Goal: Transaction & Acquisition: Obtain resource

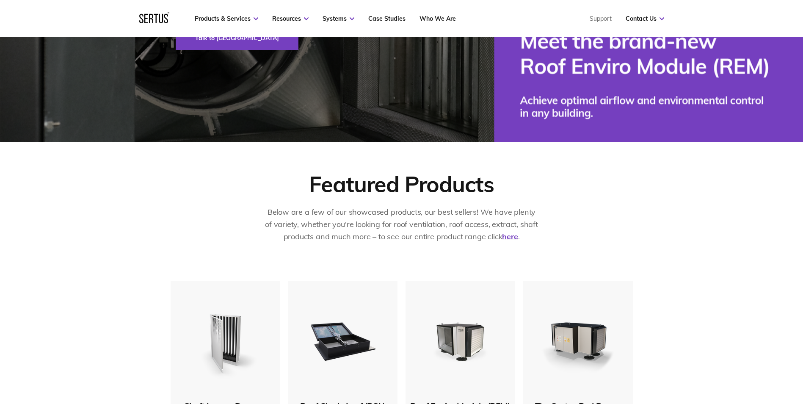
scroll to position [424, 0]
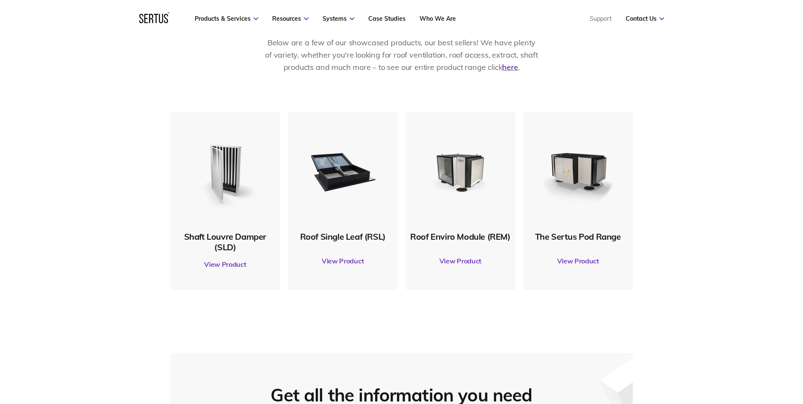
click at [221, 265] on link "View Product" at bounding box center [225, 264] width 101 height 24
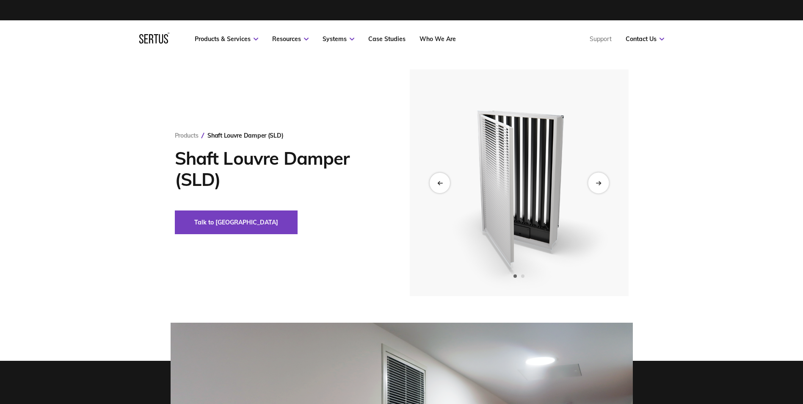
click at [598, 183] on icon "Next slide" at bounding box center [599, 182] width 6 height 5
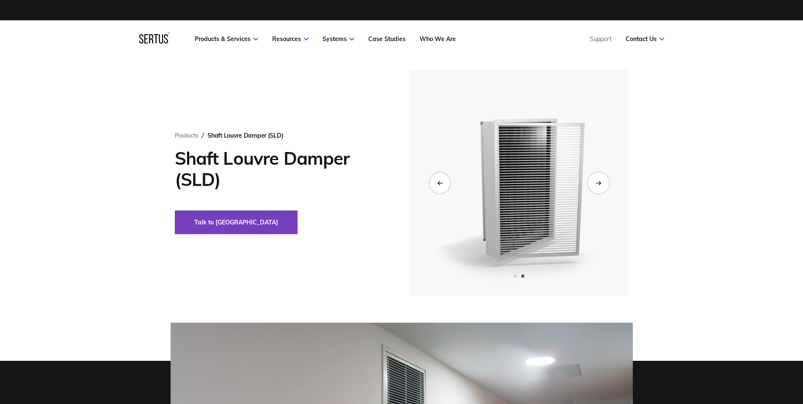
click at [598, 183] on icon "Next slide" at bounding box center [599, 182] width 6 height 5
click at [443, 183] on icon "Previous slide" at bounding box center [440, 182] width 6 height 5
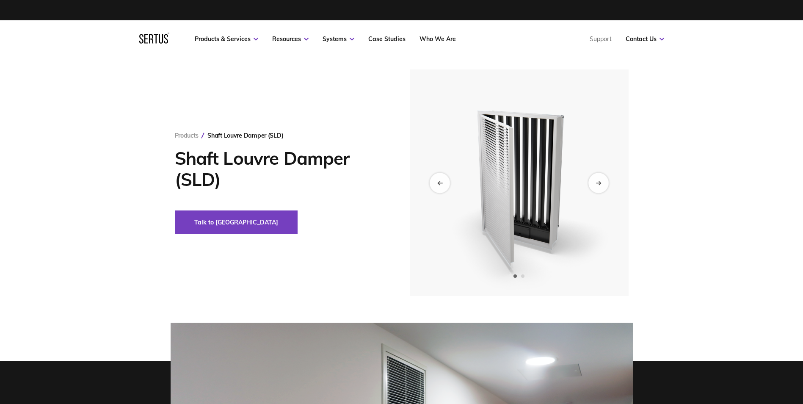
click at [693, 174] on div "Products Shaft Louvre Damper (SLD) Shaft Louvre Damper (SLD) Talk to us" at bounding box center [401, 182] width 803 height 227
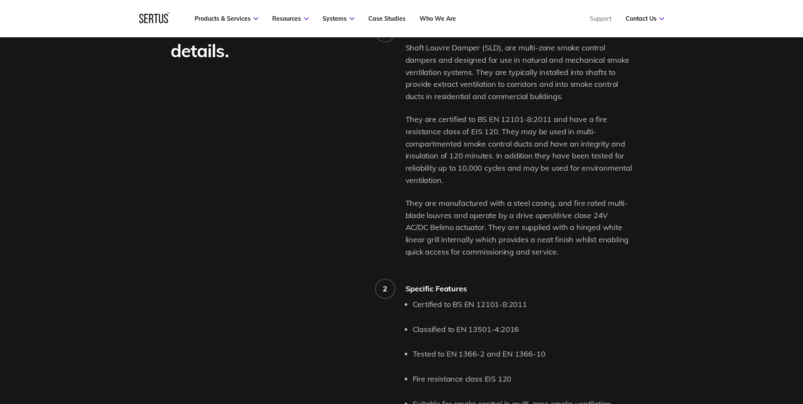
scroll to position [678, 0]
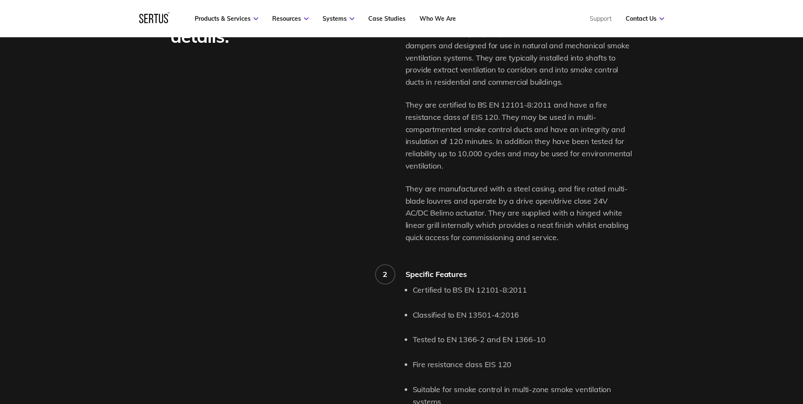
click at [578, 177] on div "Shaft Louvre Damper (SLD), are multi-zone smoke control dampers and designed fo…" at bounding box center [519, 136] width 227 height 216
drag, startPoint x: 445, startPoint y: 167, endPoint x: 403, endPoint y: 98, distance: 80.6
click at [403, 98] on div "Product features and details. 1 Shaft [GEOGRAPHIC_DATA] Description Shaft Louvr…" at bounding box center [402, 337] width 463 height 663
drag, startPoint x: 403, startPoint y: 98, endPoint x: 414, endPoint y: 98, distance: 10.6
click at [420, 97] on div "Shaft Louvre Damper (SLD), are multi-zone smoke control dampers and designed fo…" at bounding box center [519, 136] width 227 height 216
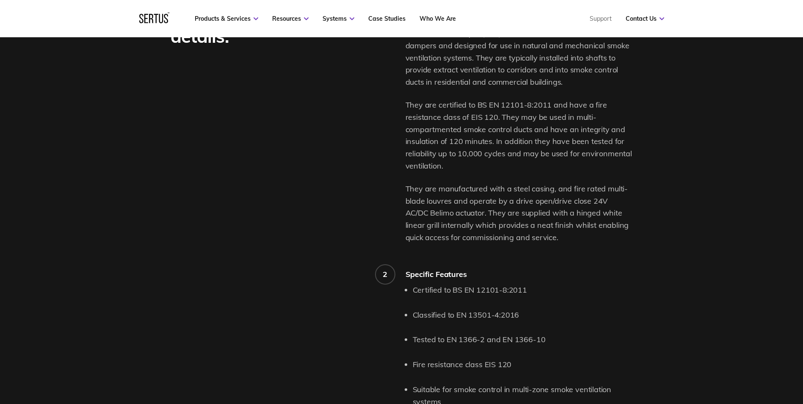
drag, startPoint x: 407, startPoint y: 105, endPoint x: 463, endPoint y: 169, distance: 84.9
click at [463, 169] on p "They are certified to BS EN 12101-8:2011 and have a fire resistance class of EI…" at bounding box center [519, 135] width 227 height 73
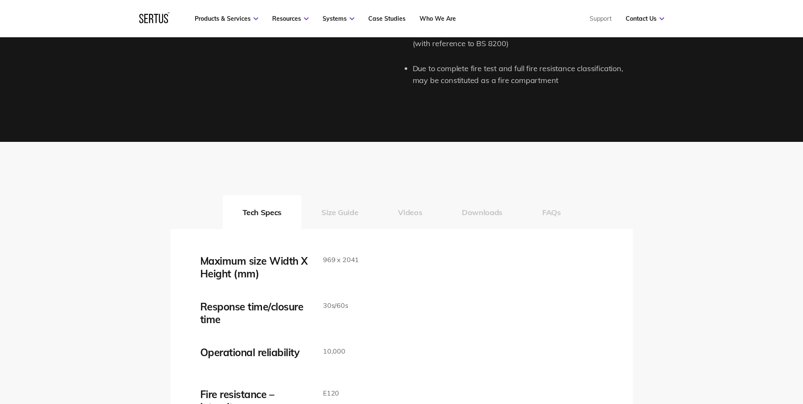
scroll to position [1313, 0]
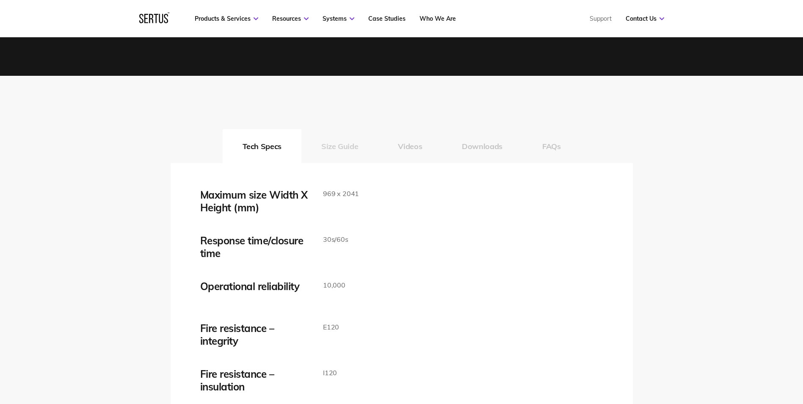
click at [340, 147] on button "Size Guide" at bounding box center [340, 146] width 77 height 34
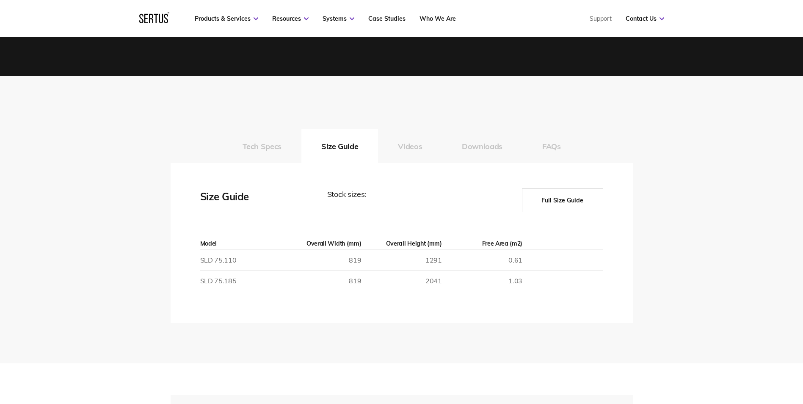
click at [145, 193] on div "Tech Specs Size Guide Videos Downloads FAQs Maximum size Width X Height (mm) 96…" at bounding box center [401, 220] width 803 height 288
click at [245, 198] on div "Size Guide" at bounding box center [242, 200] width 85 height 24
drag, startPoint x: 249, startPoint y: 199, endPoint x: 200, endPoint y: 199, distance: 48.7
click at [200, 199] on div "Size Guide" at bounding box center [242, 200] width 85 height 24
click at [197, 199] on div "Maximum size Width X Height (mm) 969 x 2041 Response time/closure time 30s/60s …" at bounding box center [402, 243] width 463 height 160
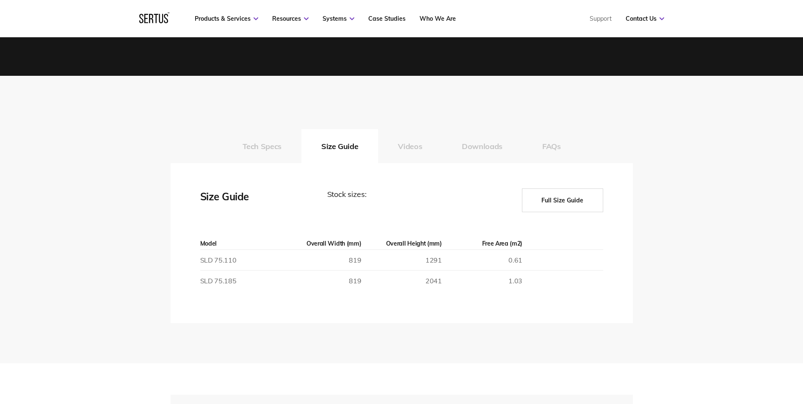
click at [150, 199] on div "Tech Specs Size Guide Videos Downloads FAQs Maximum size Width X Height (mm) 96…" at bounding box center [401, 220] width 803 height 288
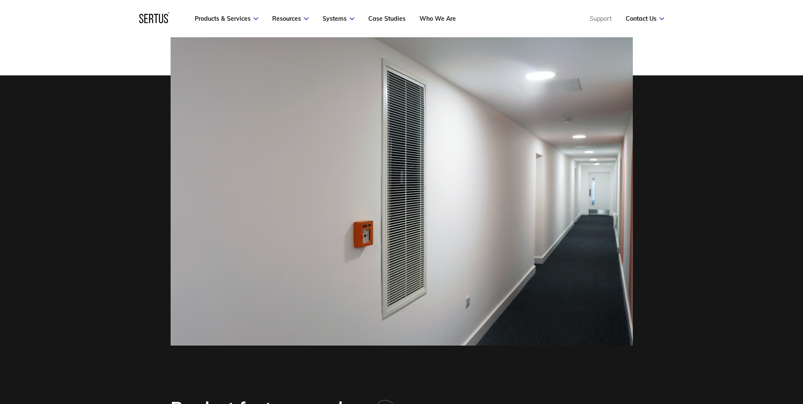
scroll to position [254, 0]
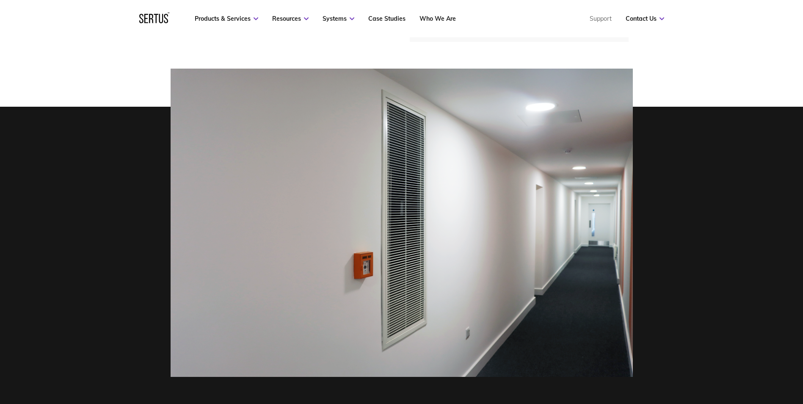
click at [262, 223] on img at bounding box center [402, 223] width 463 height 308
drag, startPoint x: 190, startPoint y: 222, endPoint x: 362, endPoint y: 181, distance: 177.2
click at [191, 222] on img at bounding box center [402, 223] width 463 height 308
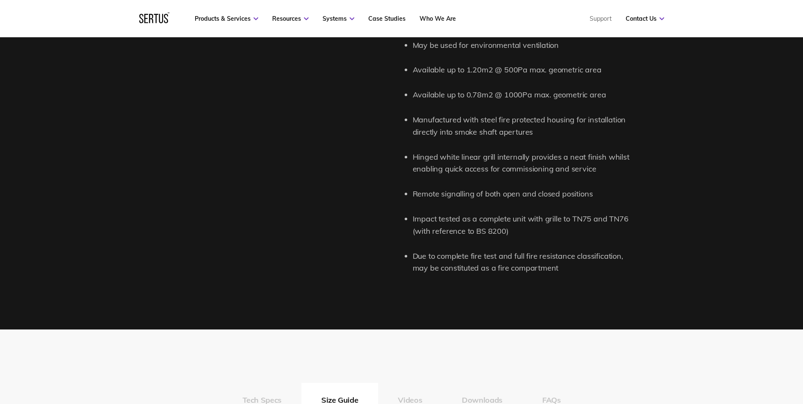
scroll to position [1059, 0]
drag, startPoint x: 522, startPoint y: 128, endPoint x: 380, endPoint y: 169, distance: 148.1
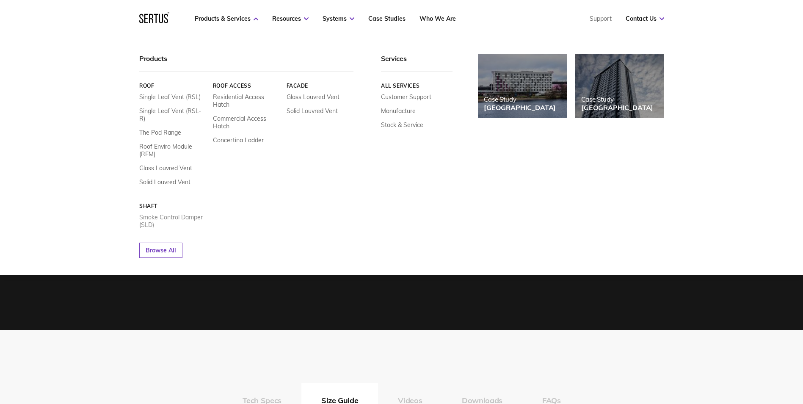
click at [157, 213] on link "Smoke Control Damper (SLD)" at bounding box center [172, 220] width 67 height 15
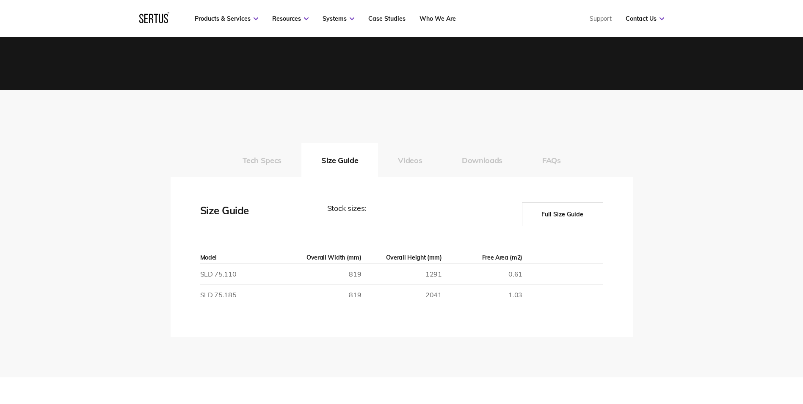
scroll to position [1313, 0]
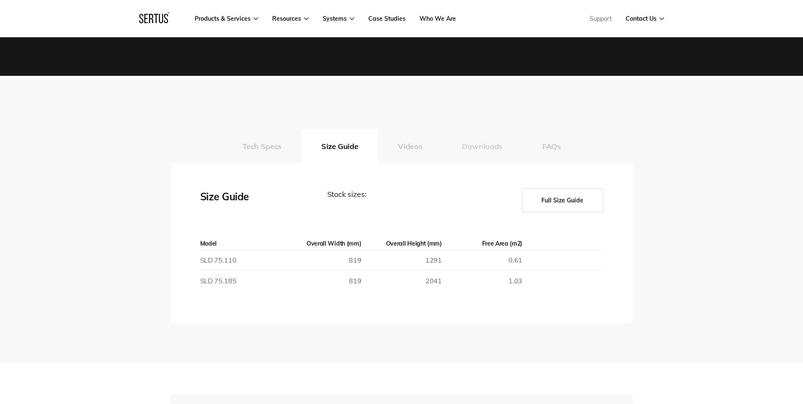
click at [454, 144] on button "Downloads" at bounding box center [482, 146] width 80 height 34
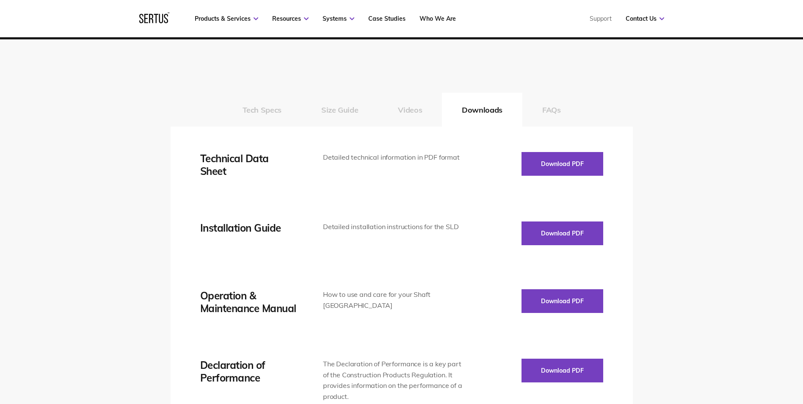
scroll to position [1398, 0]
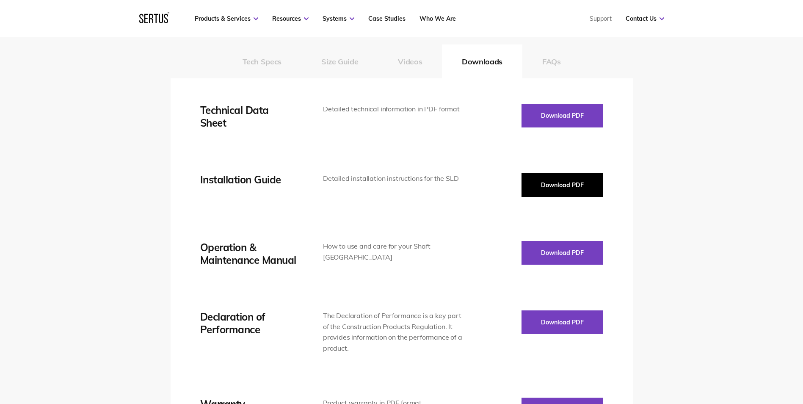
click at [577, 175] on button "Download PDF" at bounding box center [563, 185] width 82 height 24
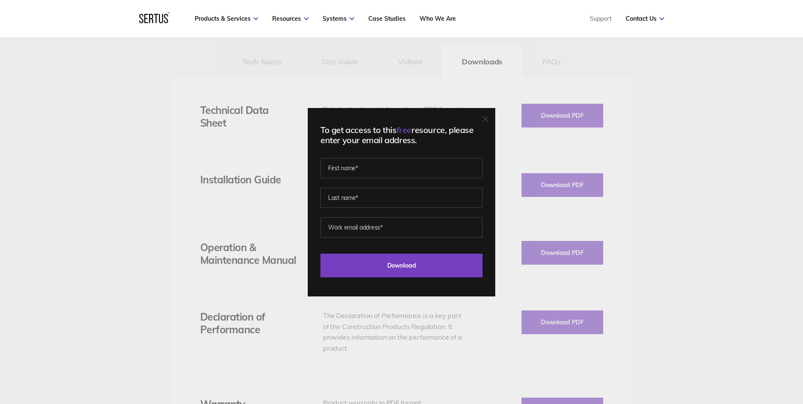
click at [738, 160] on div "To get access to this free resource, please enter your email address. Last Down…" at bounding box center [401, 202] width 803 height 404
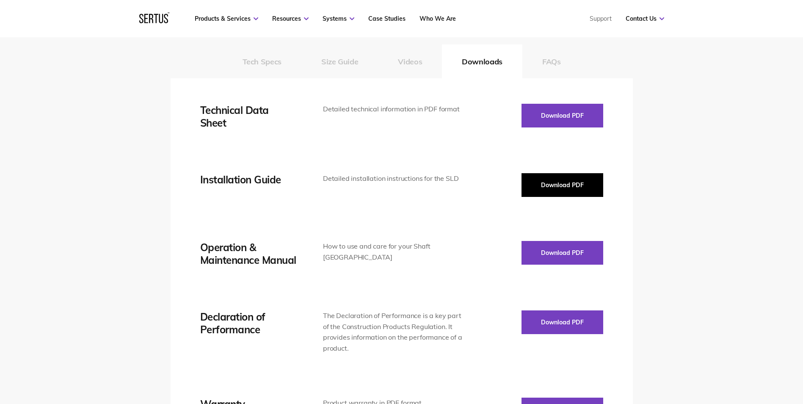
click at [558, 186] on button "Download PDF" at bounding box center [563, 185] width 82 height 24
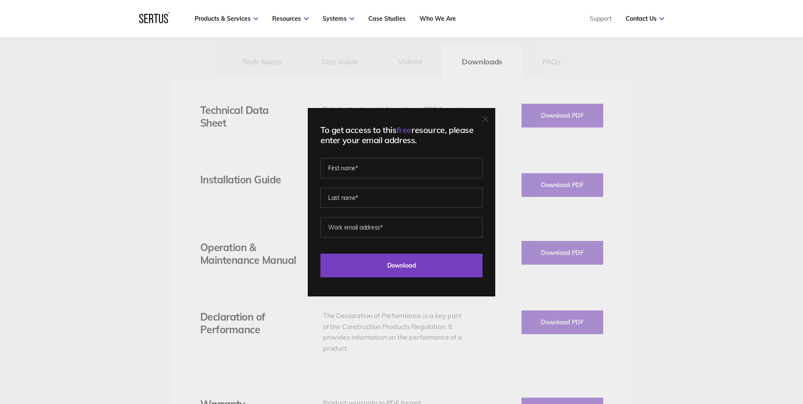
click at [707, 145] on div "To get access to this free resource, please enter your email address. Last Down…" at bounding box center [401, 202] width 803 height 404
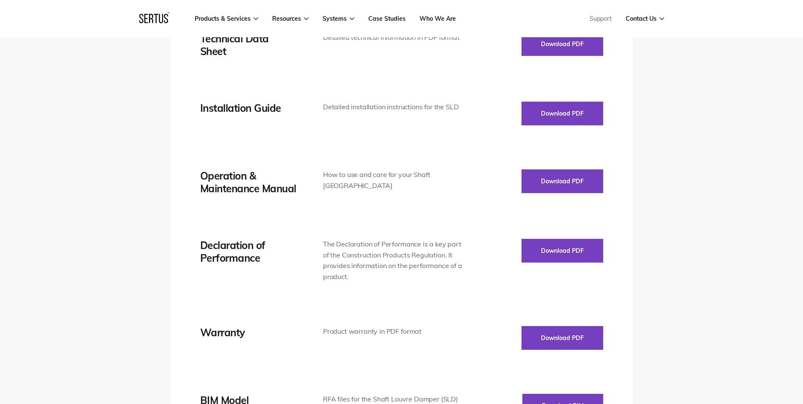
scroll to position [1567, 0]
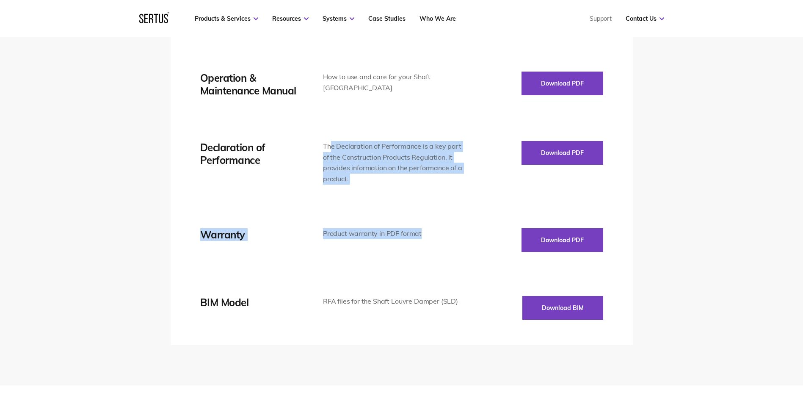
drag, startPoint x: 330, startPoint y: 146, endPoint x: 448, endPoint y: 196, distance: 127.4
click at [448, 196] on div "Technical Data Sheet Detailed technical information in PDF format Download PDF …" at bounding box center [401, 126] width 403 height 385
drag, startPoint x: 448, startPoint y: 196, endPoint x: 358, endPoint y: 168, distance: 93.6
click at [400, 190] on div "Technical Data Sheet Detailed technical information in PDF format Download PDF …" at bounding box center [401, 126] width 403 height 385
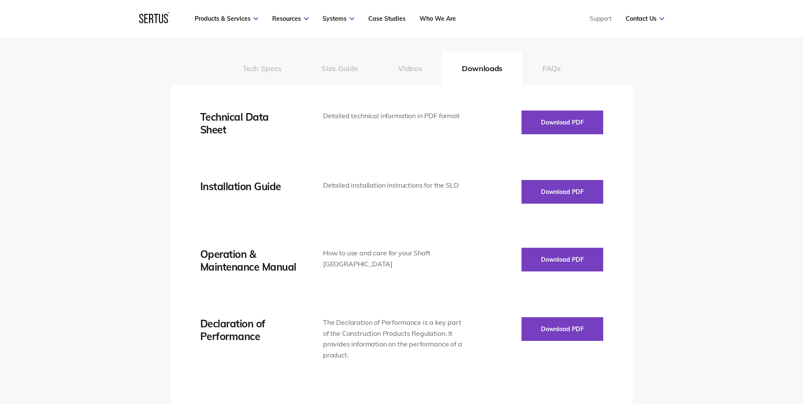
scroll to position [1355, 0]
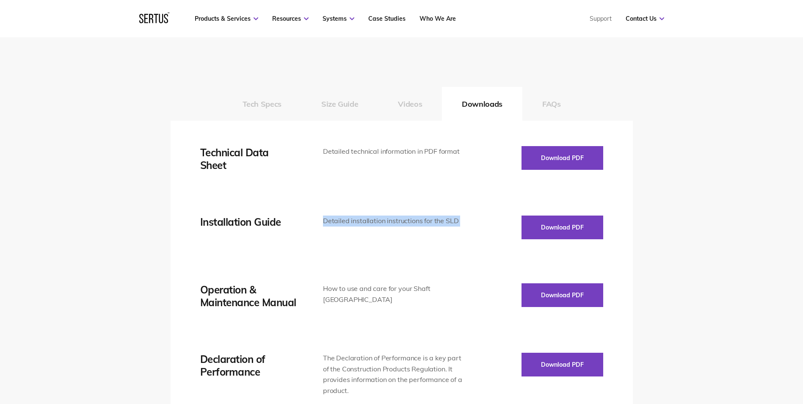
drag, startPoint x: 324, startPoint y: 222, endPoint x: 506, endPoint y: 222, distance: 182.6
click at [506, 222] on div "Installation Guide Detailed installation instructions for the SLD Download PDF" at bounding box center [401, 228] width 403 height 24
drag, startPoint x: 506, startPoint y: 222, endPoint x: 454, endPoint y: 219, distance: 52.6
click at [454, 219] on div "Detailed installation instructions for the SLD" at bounding box center [393, 221] width 140 height 11
click at [681, 136] on div "Tech Specs Size Guide Videos Downloads FAQs Maximum size Width X Height (mm) 96…" at bounding box center [401, 315] width 803 height 564
